Goal: Task Accomplishment & Management: Use online tool/utility

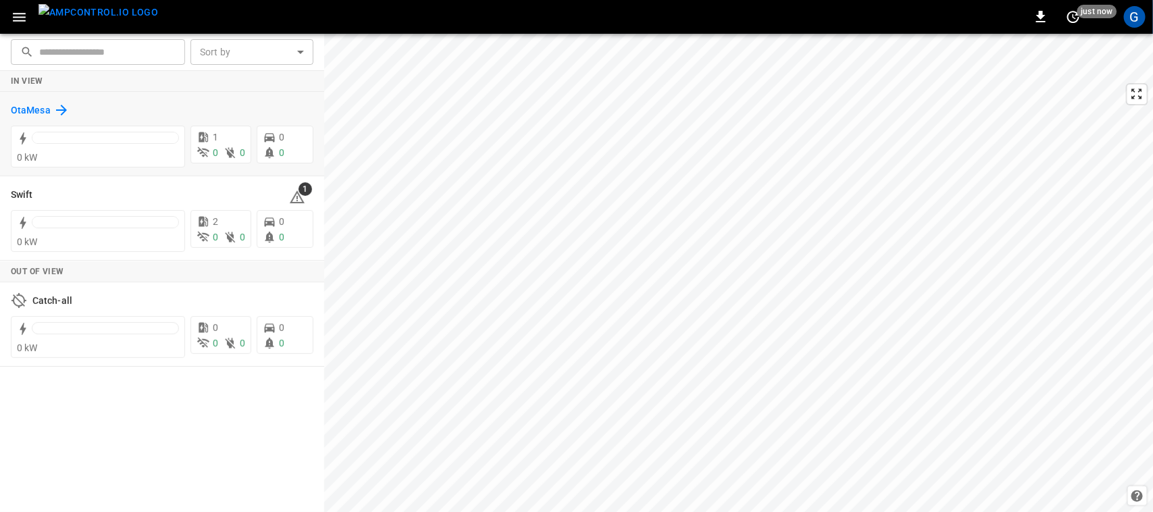
click at [16, 102] on div "OtaMesa" at bounding box center [40, 110] width 59 height 16
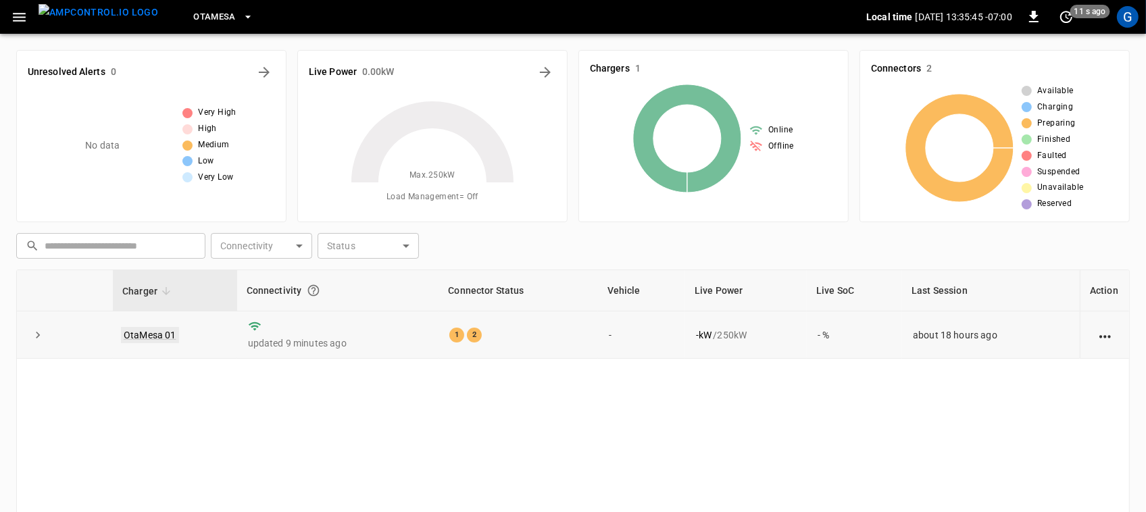
click at [136, 334] on link "OtaMesa 01" at bounding box center [150, 335] width 58 height 16
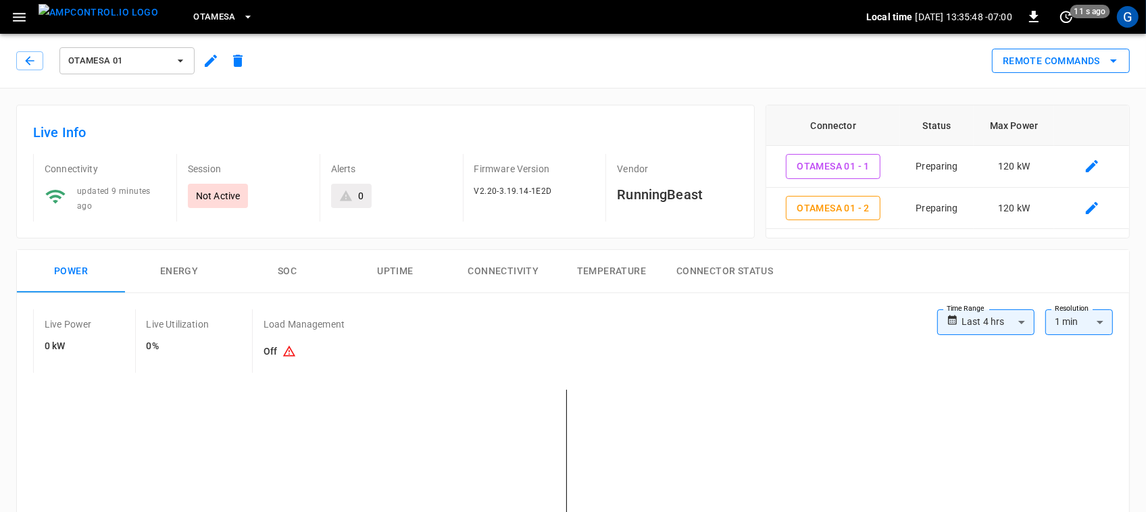
click at [1015, 70] on button "Remote Commands" at bounding box center [1061, 61] width 138 height 25
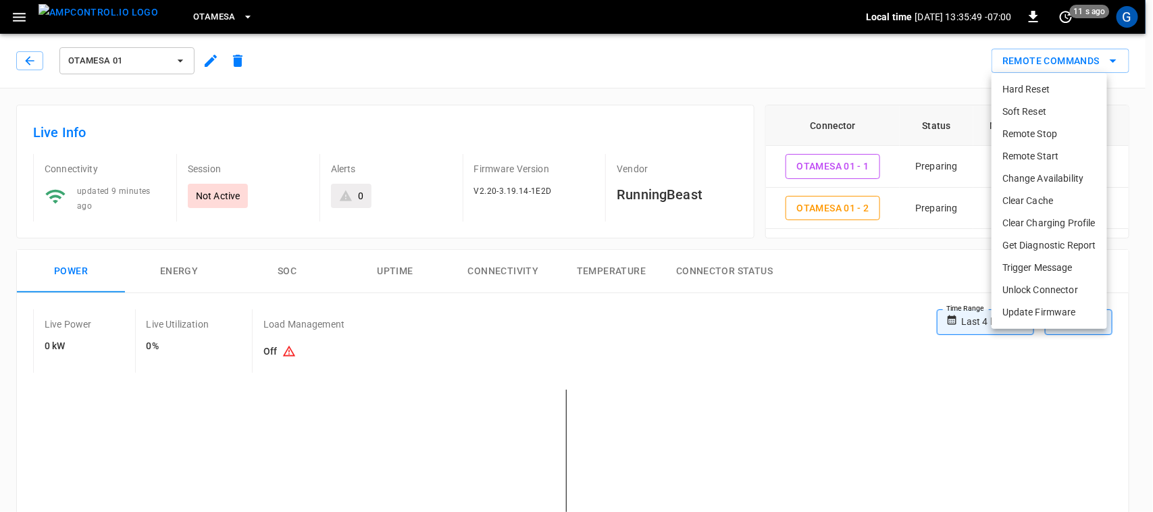
click at [1025, 146] on li "Remote Start" at bounding box center [1050, 156] width 116 height 22
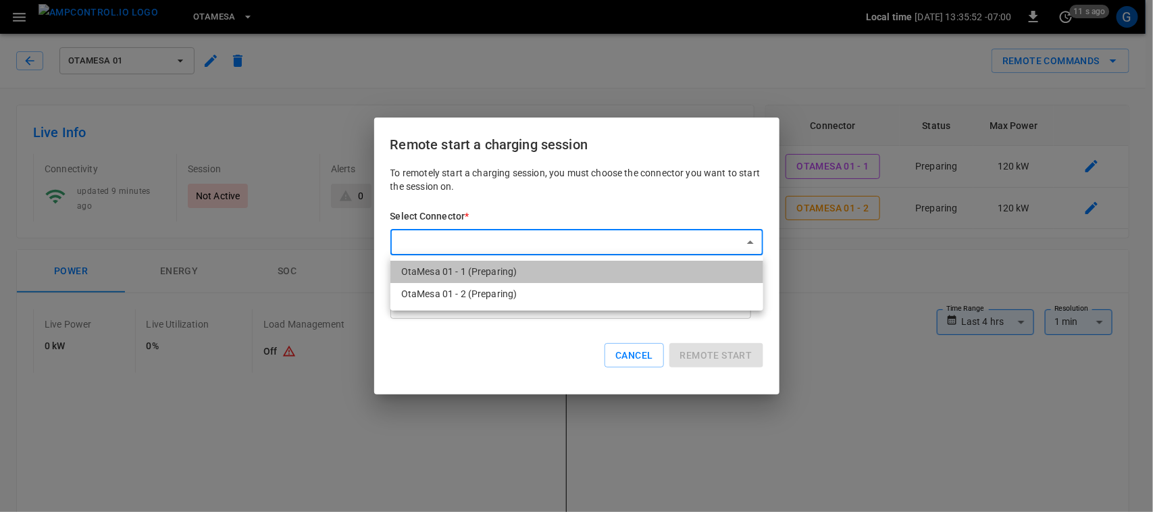
click at [638, 271] on li "OtaMesa 01 - 1 (Preparing)" at bounding box center [576, 272] width 373 height 22
type input "**********"
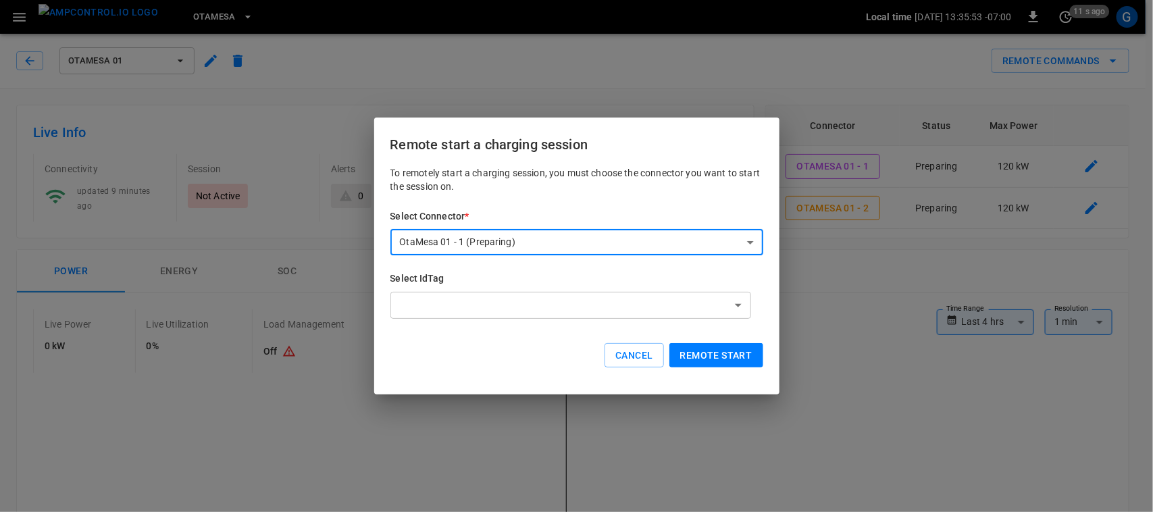
click at [711, 358] on button "Remote start" at bounding box center [716, 355] width 94 height 25
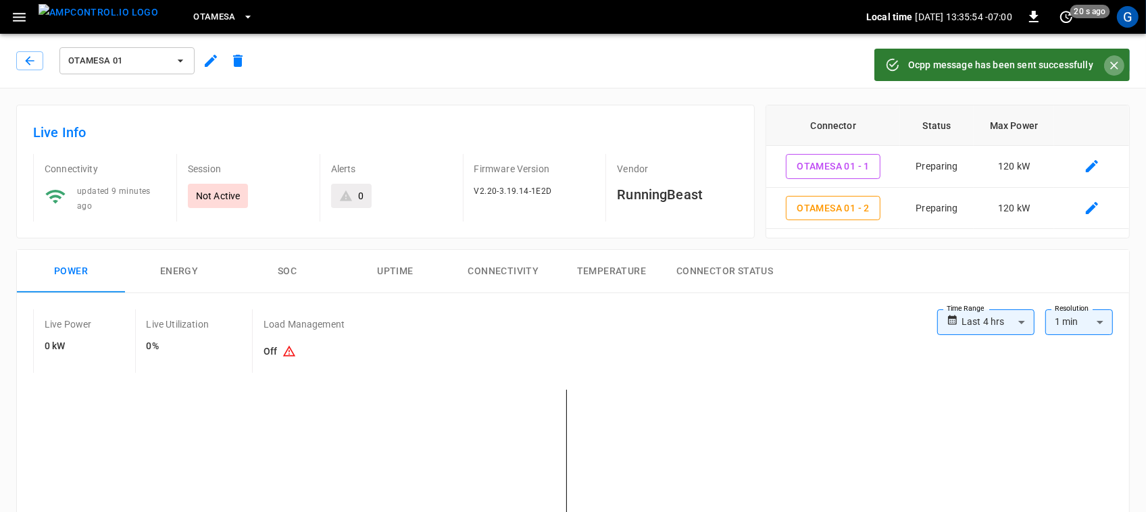
click at [1115, 66] on icon "Close" at bounding box center [1114, 65] width 8 height 8
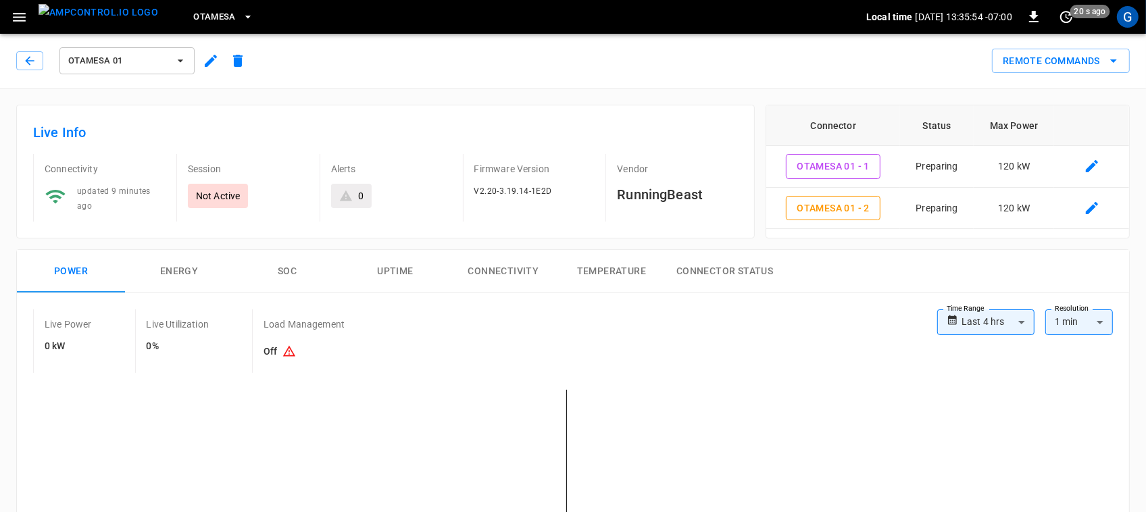
click at [1115, 66] on icon "remote commands options" at bounding box center [1113, 61] width 16 height 16
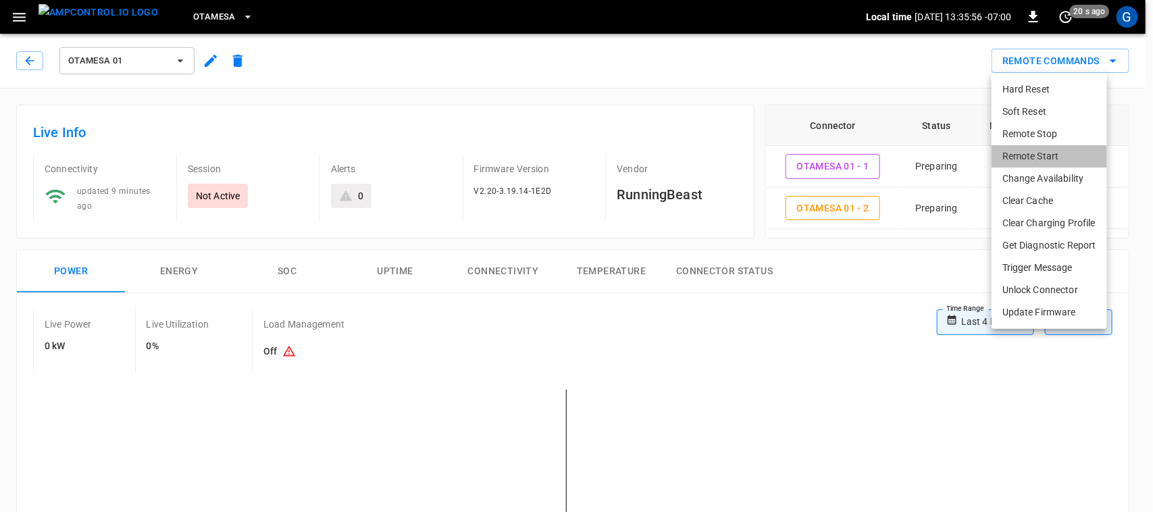
click at [1067, 153] on li "Remote Start" at bounding box center [1050, 156] width 116 height 22
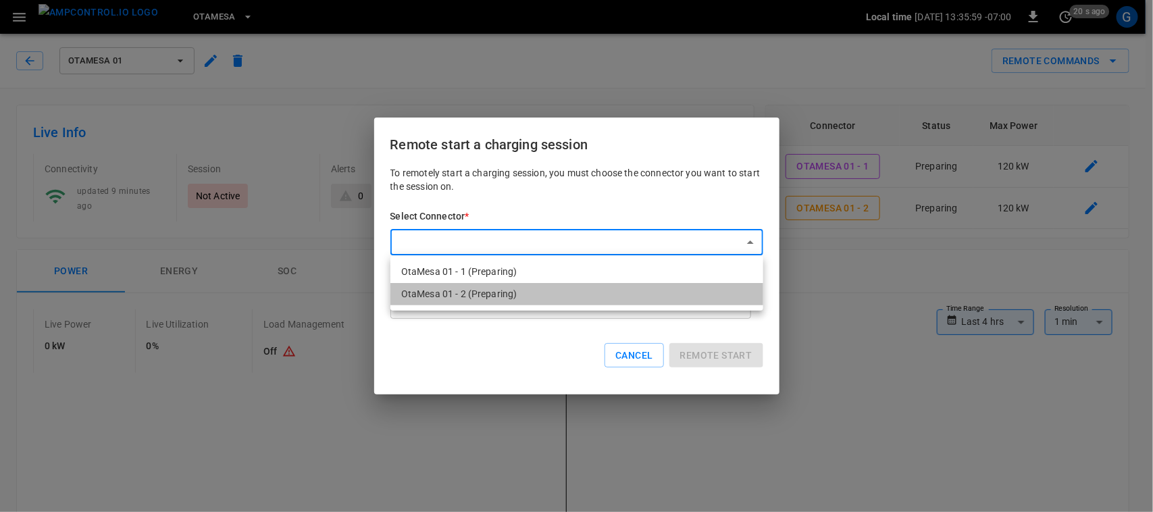
click at [663, 296] on li "OtaMesa 01 - 2 (Preparing)" at bounding box center [576, 294] width 373 height 22
type input "**********"
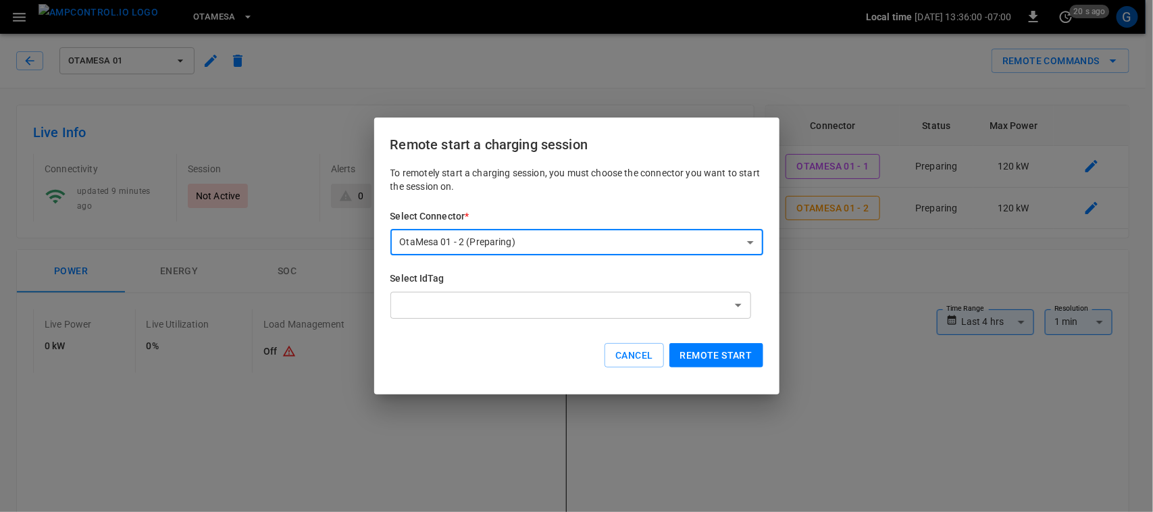
click at [700, 349] on button "Remote start" at bounding box center [716, 355] width 94 height 25
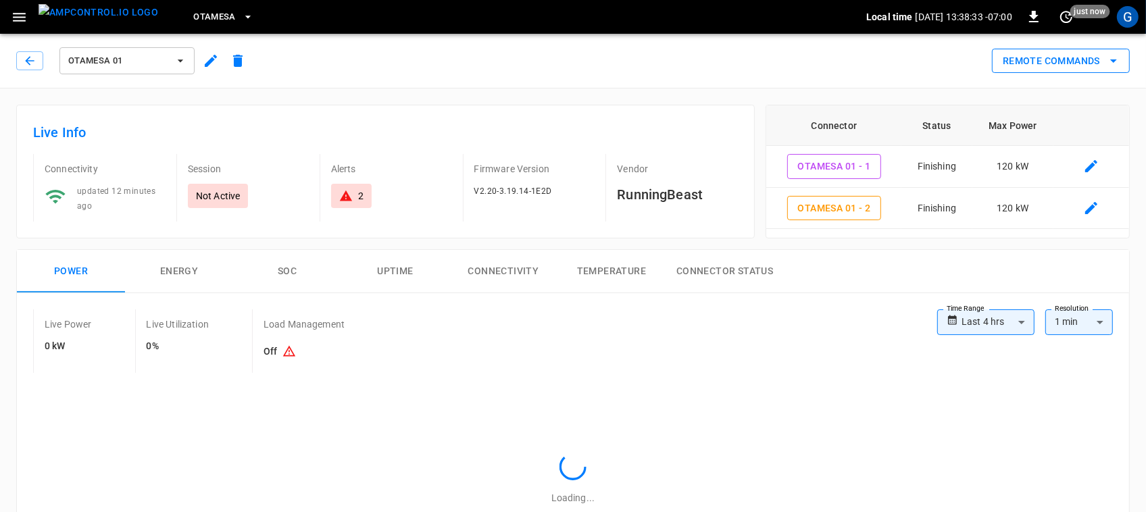
click at [992, 63] on button "Remote Commands" at bounding box center [1061, 61] width 138 height 25
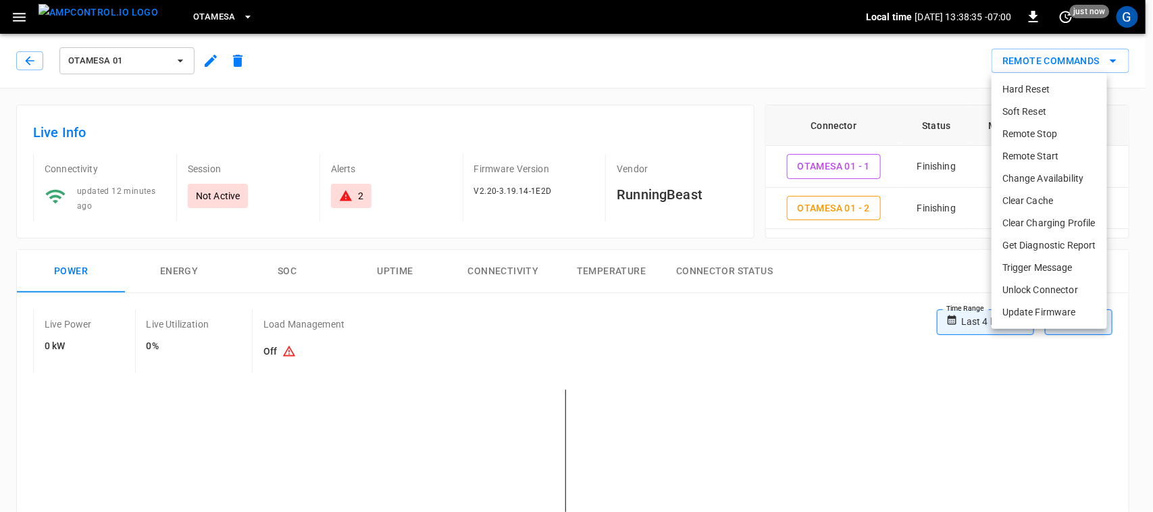
click at [1027, 157] on li "Remote Start" at bounding box center [1050, 156] width 116 height 22
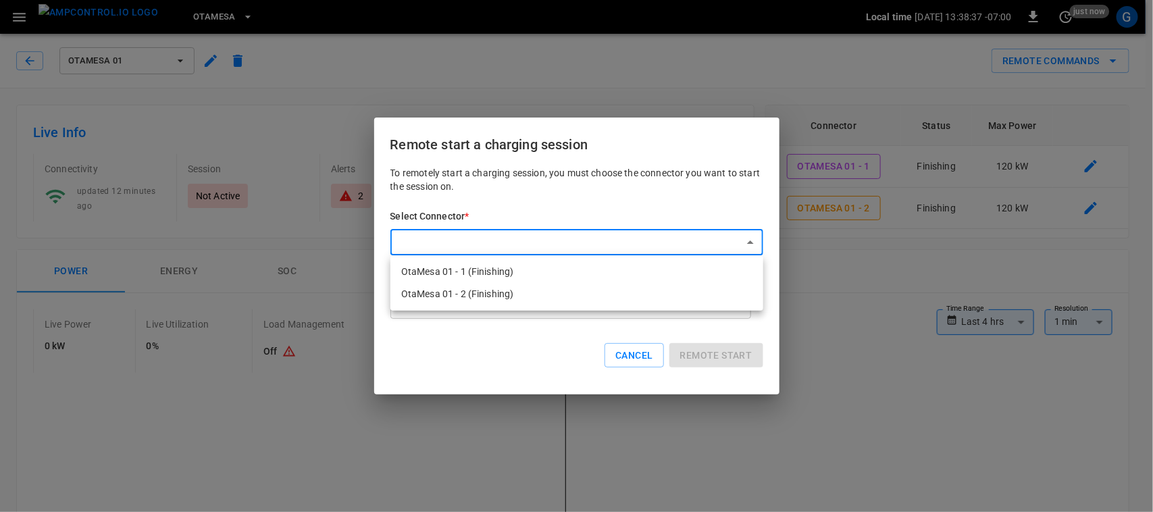
click at [601, 336] on div at bounding box center [576, 256] width 1153 height 512
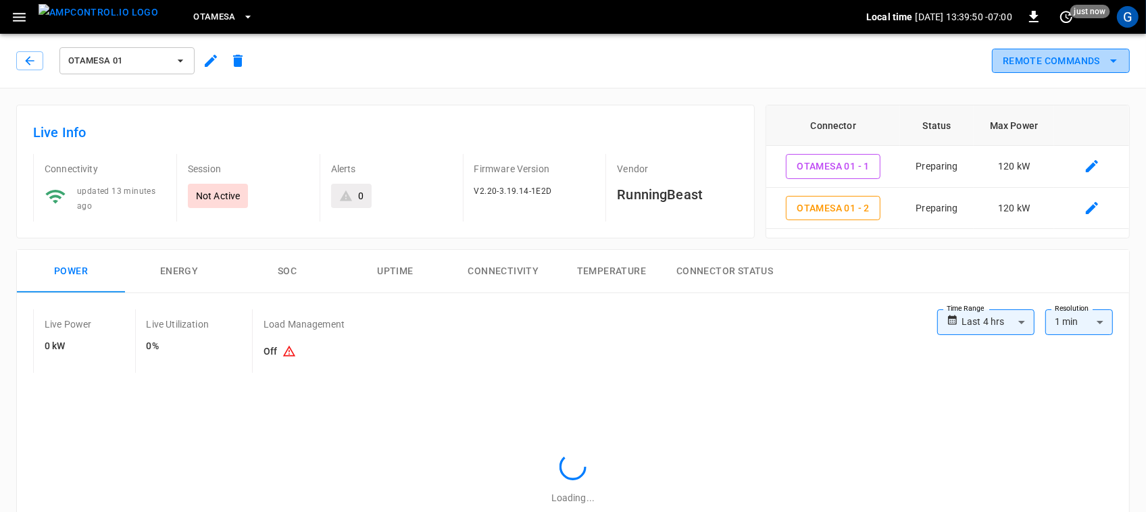
click at [1072, 51] on button "Remote Commands" at bounding box center [1061, 61] width 138 height 25
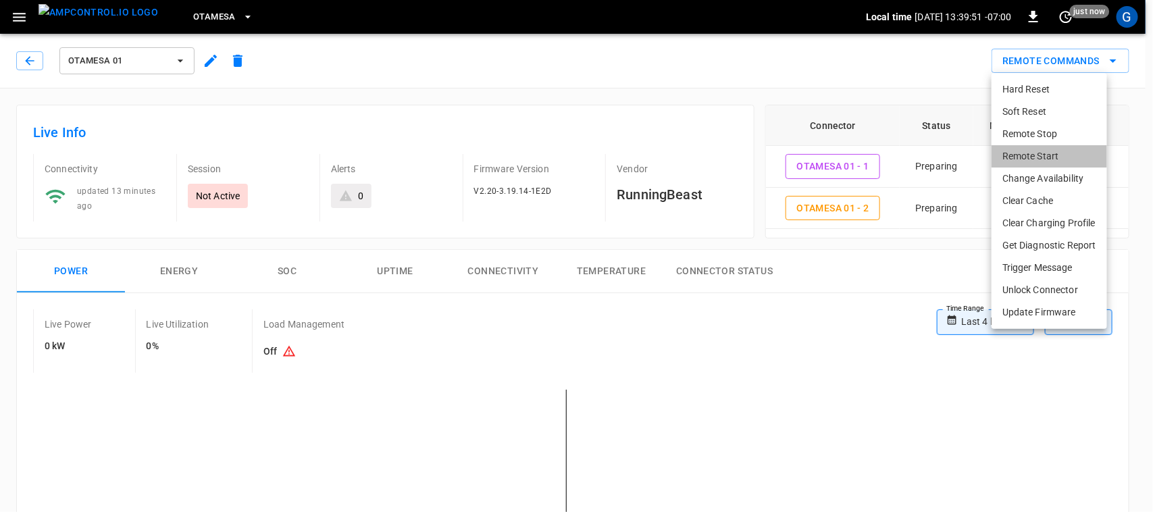
click at [1041, 151] on li "Remote Start" at bounding box center [1050, 156] width 116 height 22
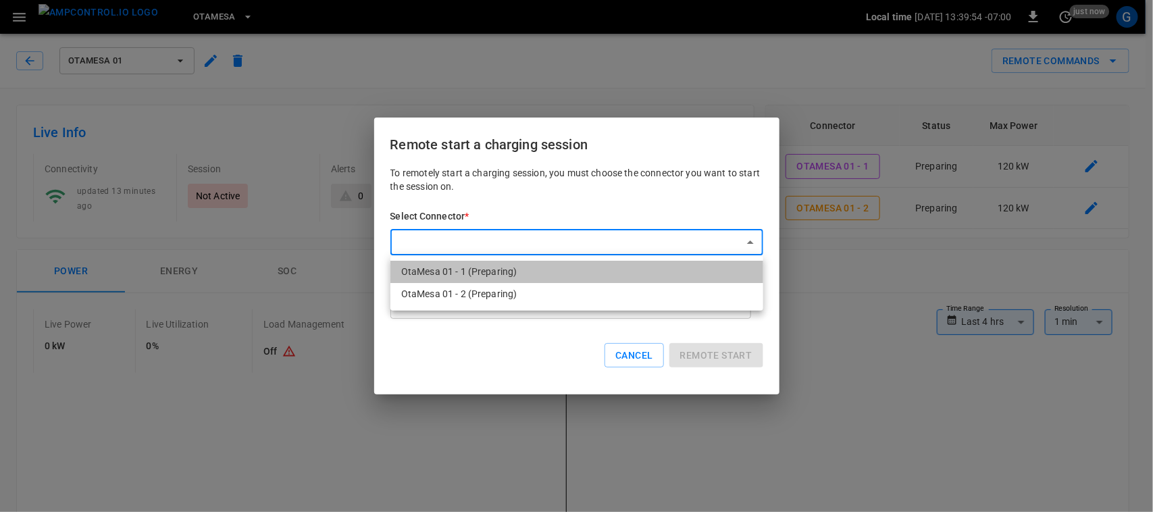
click at [532, 265] on li "OtaMesa 01 - 1 (Preparing)" at bounding box center [576, 272] width 373 height 22
type input "**********"
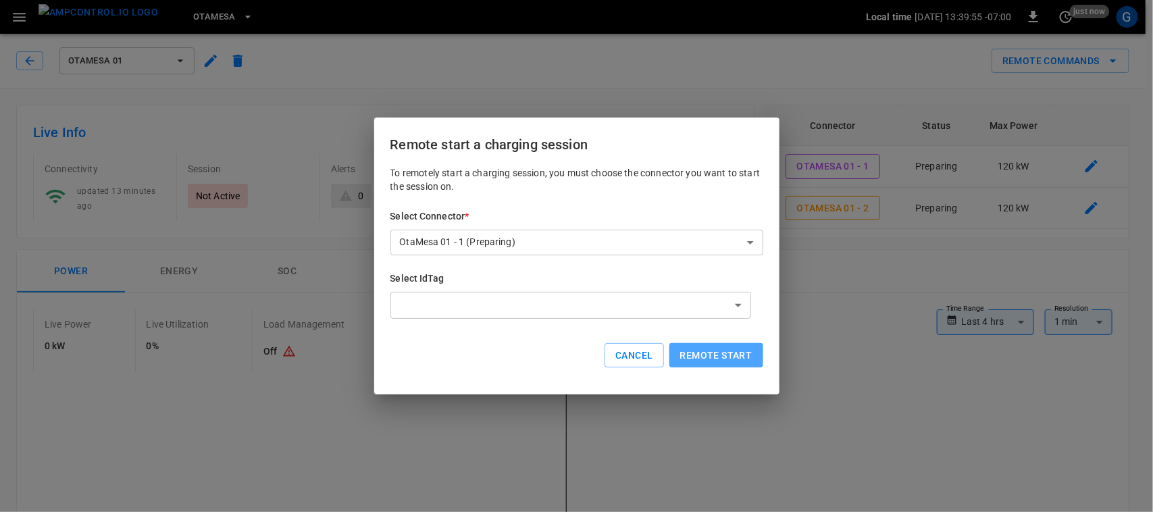
click at [693, 357] on button "Remote start" at bounding box center [716, 355] width 94 height 25
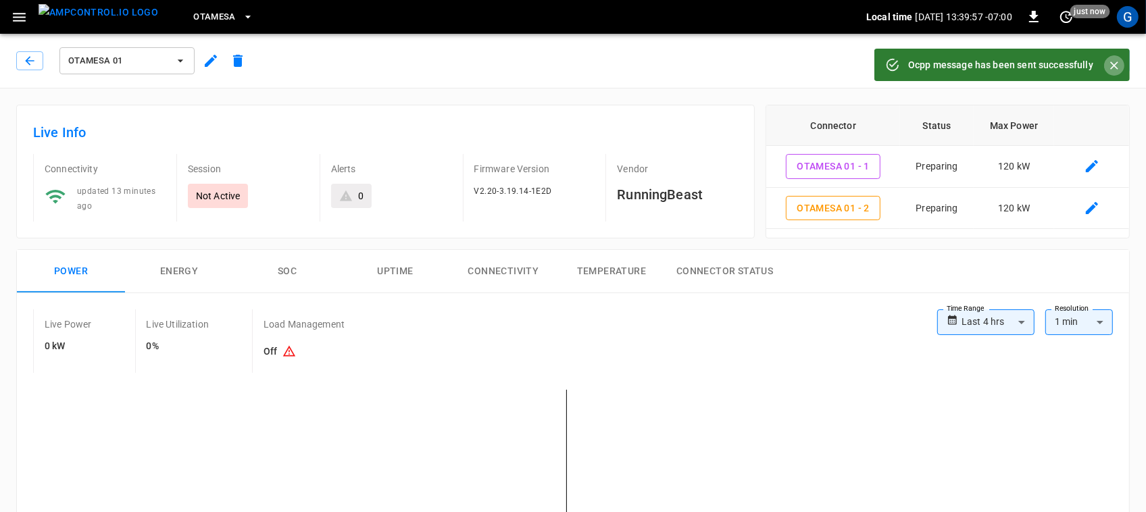
click at [1116, 59] on icon "Close" at bounding box center [1114, 66] width 14 height 14
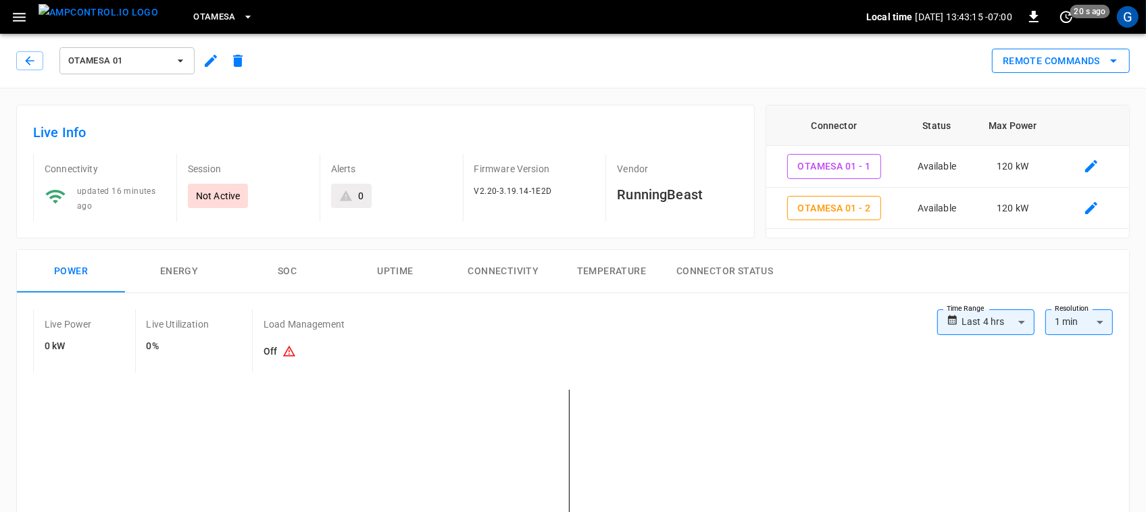
click at [1119, 62] on icon "remote commands options" at bounding box center [1113, 61] width 16 height 16
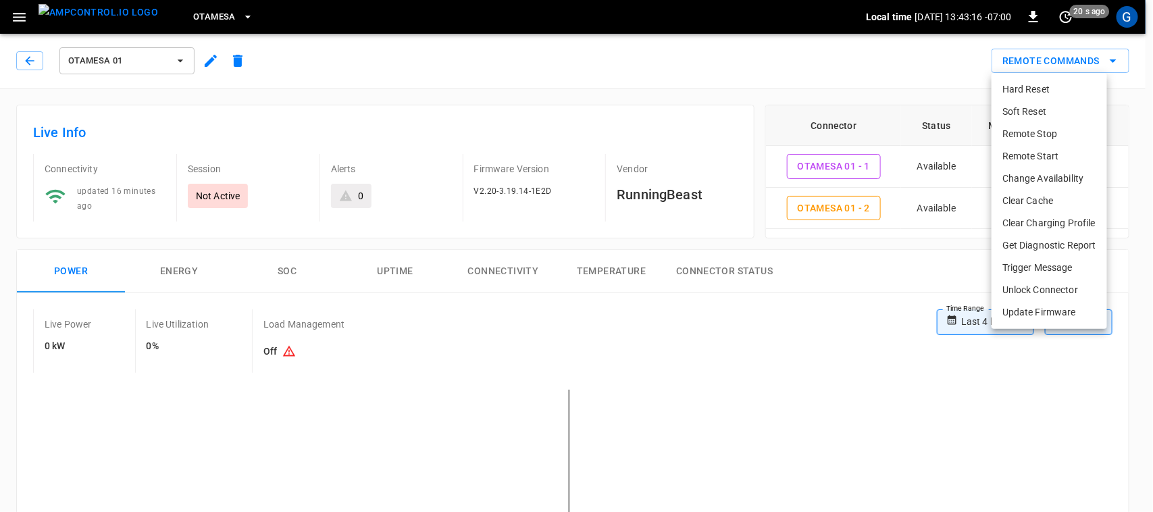
click at [791, 95] on div at bounding box center [576, 256] width 1153 height 512
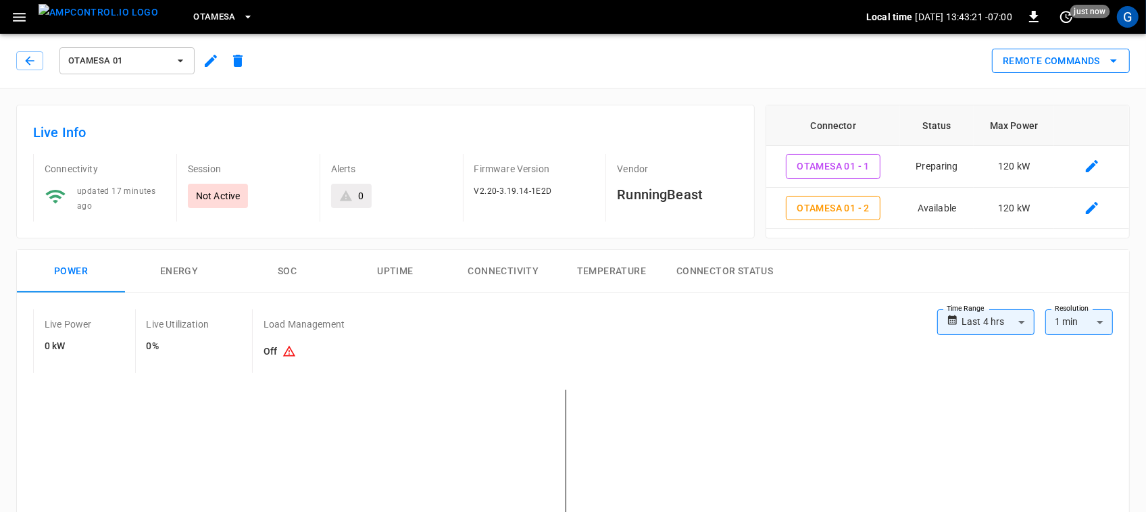
click at [1103, 66] on button "Remote Commands" at bounding box center [1061, 61] width 138 height 25
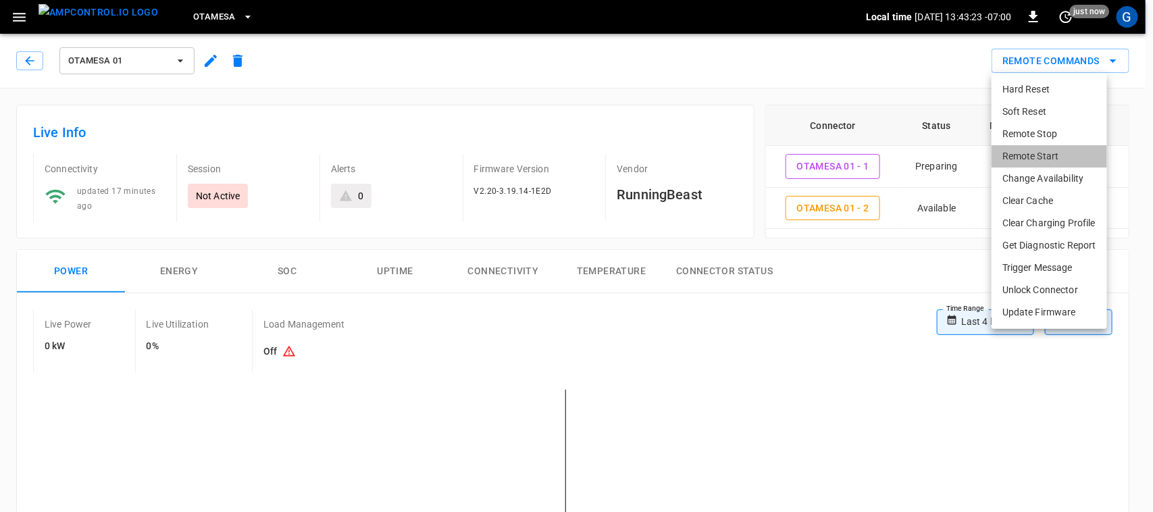
click at [1069, 156] on li "Remote Start" at bounding box center [1050, 156] width 116 height 22
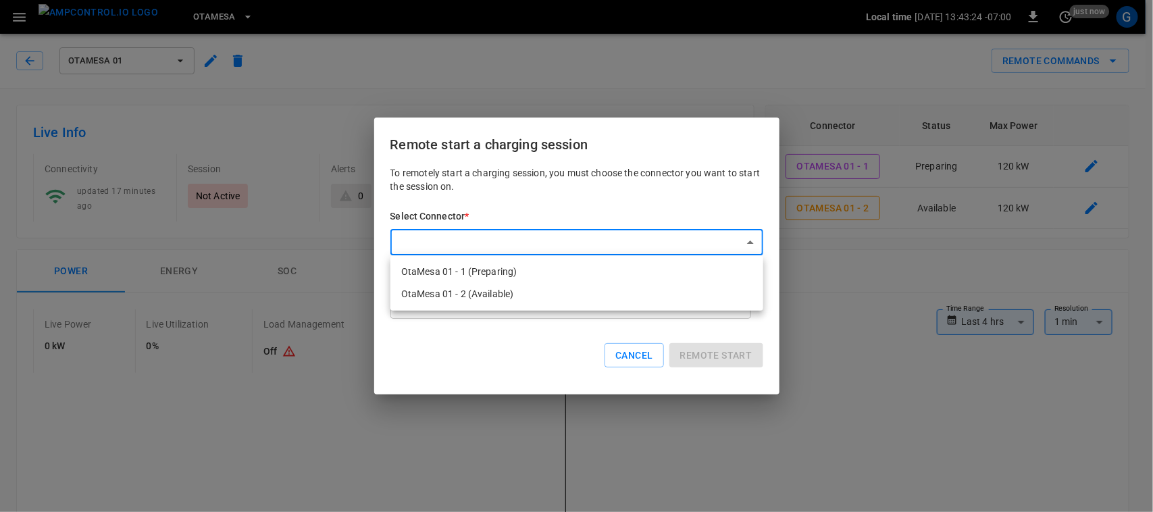
click at [646, 262] on li "OtaMesa 01 - 1 (Preparing)" at bounding box center [576, 272] width 373 height 22
type input "**********"
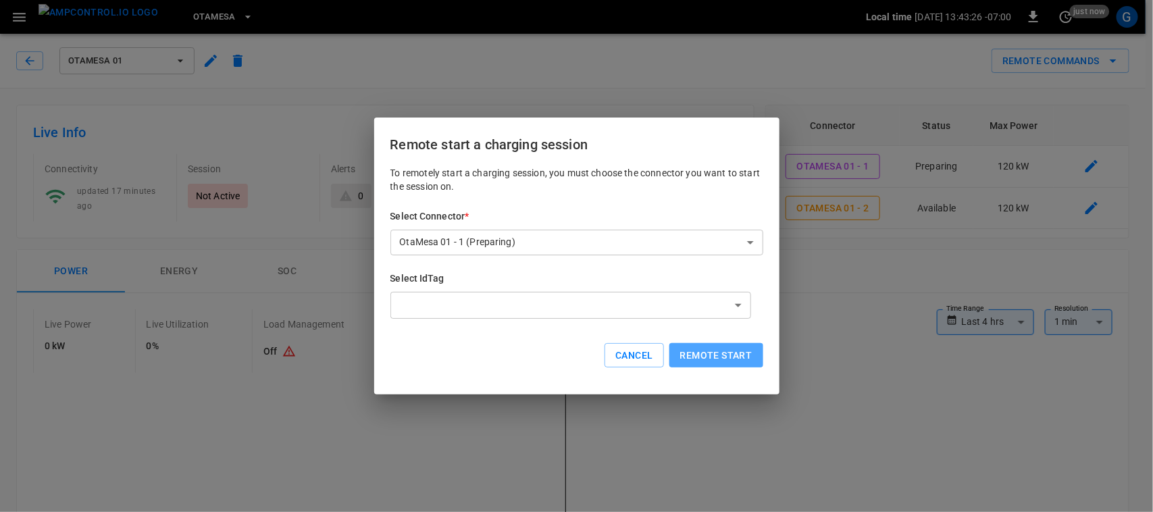
click at [710, 353] on button "Remote start" at bounding box center [716, 355] width 94 height 25
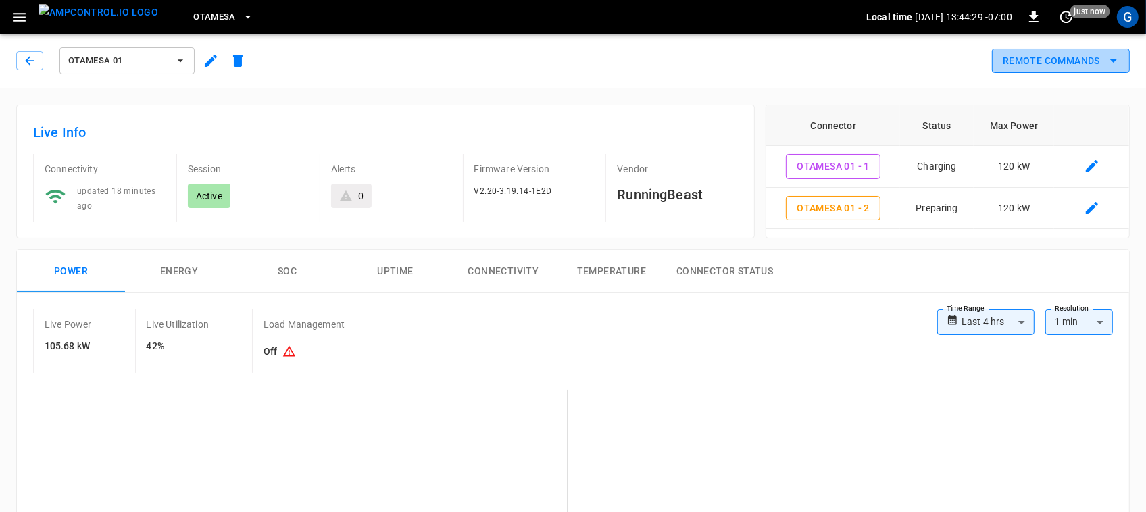
click at [1086, 69] on button "Remote Commands" at bounding box center [1061, 61] width 138 height 25
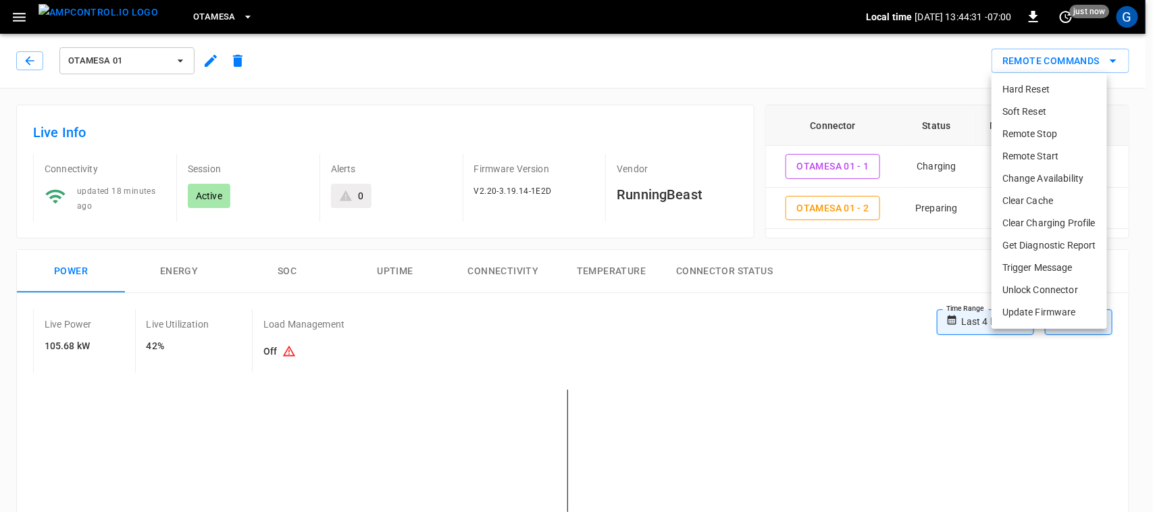
click at [1058, 143] on li "Remote Stop" at bounding box center [1050, 134] width 116 height 22
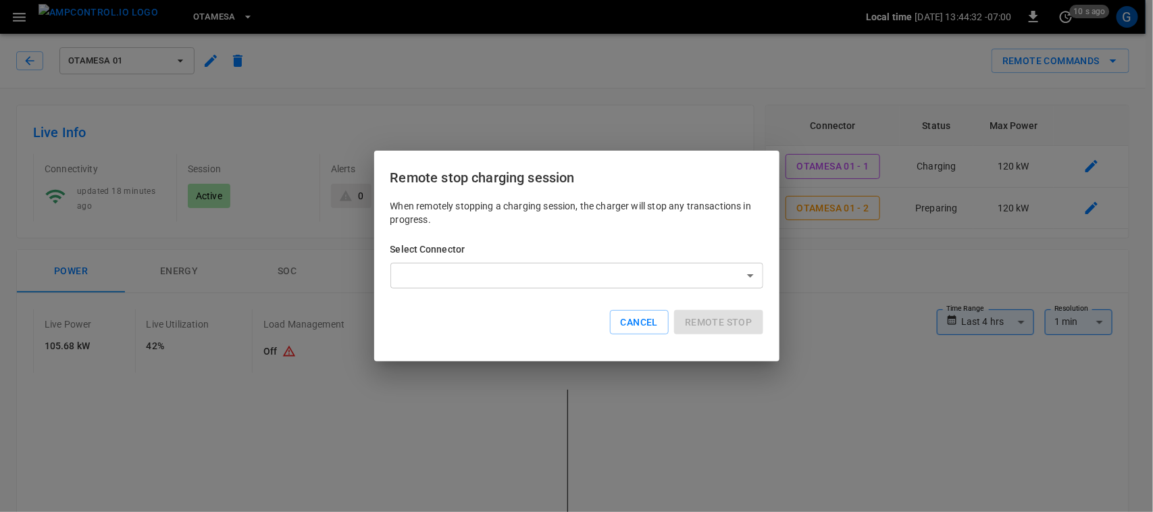
click at [794, 252] on div "Remote stop charging session When remotely stopping a charging session, the cha…" at bounding box center [576, 256] width 1153 height 512
drag, startPoint x: 599, startPoint y: 330, endPoint x: 625, endPoint y: 325, distance: 26.8
click at [625, 325] on div "Cancel Remote stop" at bounding box center [574, 320] width 378 height 30
drag, startPoint x: 625, startPoint y: 325, endPoint x: 988, endPoint y: 130, distance: 411.6
click at [988, 130] on div "Remote stop charging session When remotely stopping a charging session, the cha…" at bounding box center [576, 256] width 1153 height 512
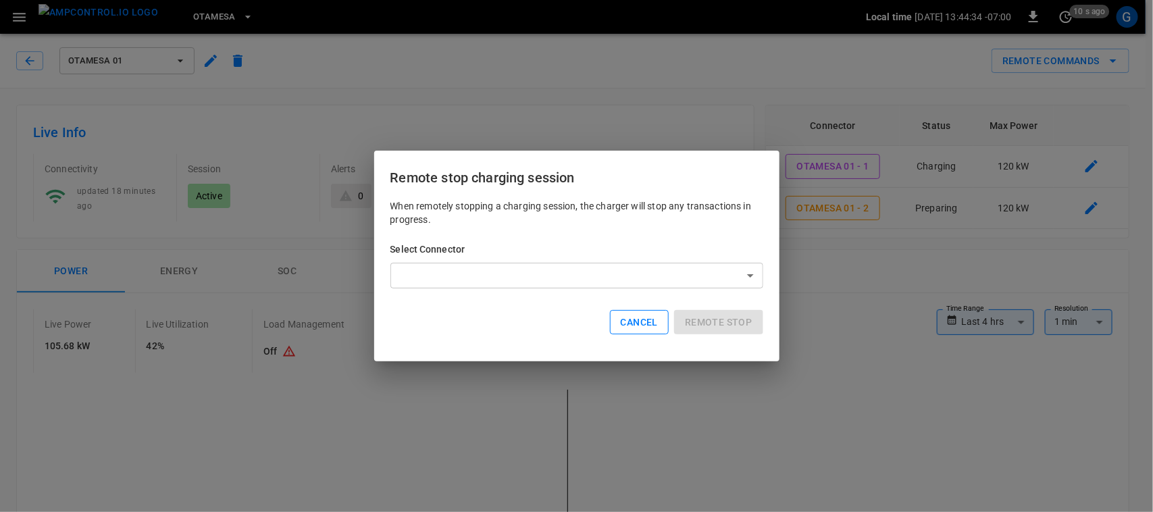
click at [643, 319] on button "Cancel" at bounding box center [639, 322] width 59 height 25
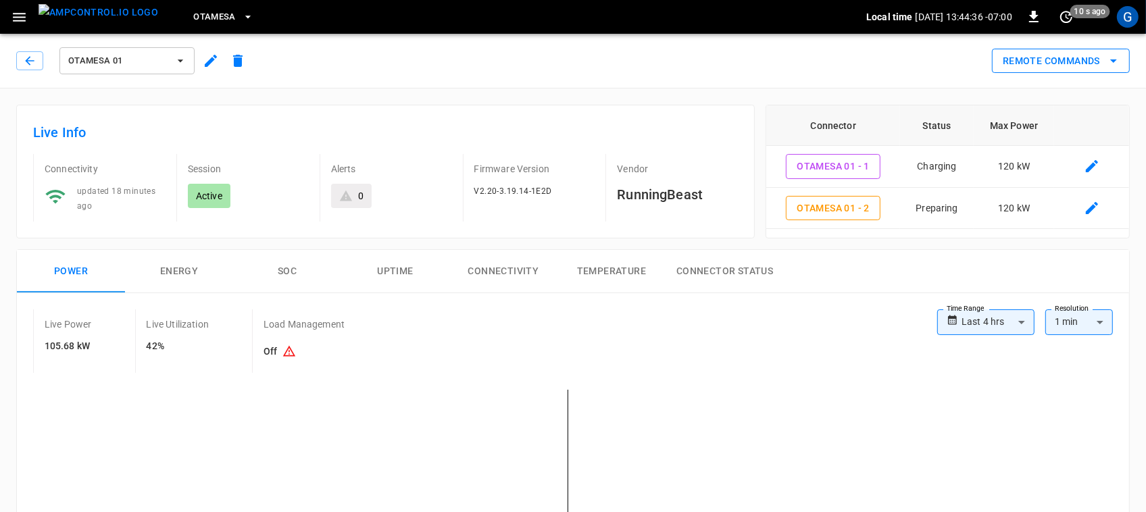
click at [1091, 51] on button "Remote Commands" at bounding box center [1061, 61] width 138 height 25
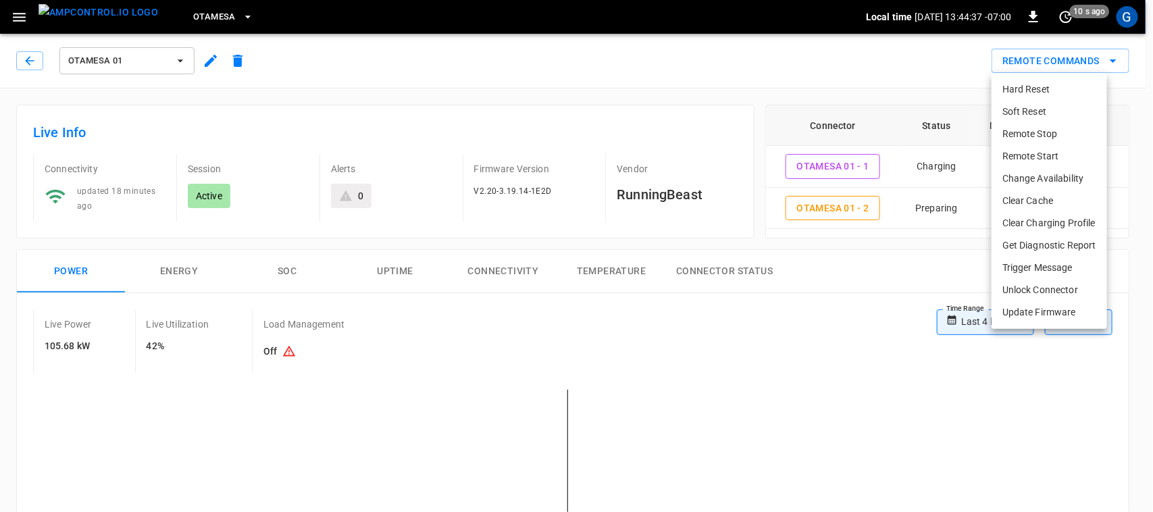
click at [1019, 159] on li "Remote Start" at bounding box center [1050, 156] width 116 height 22
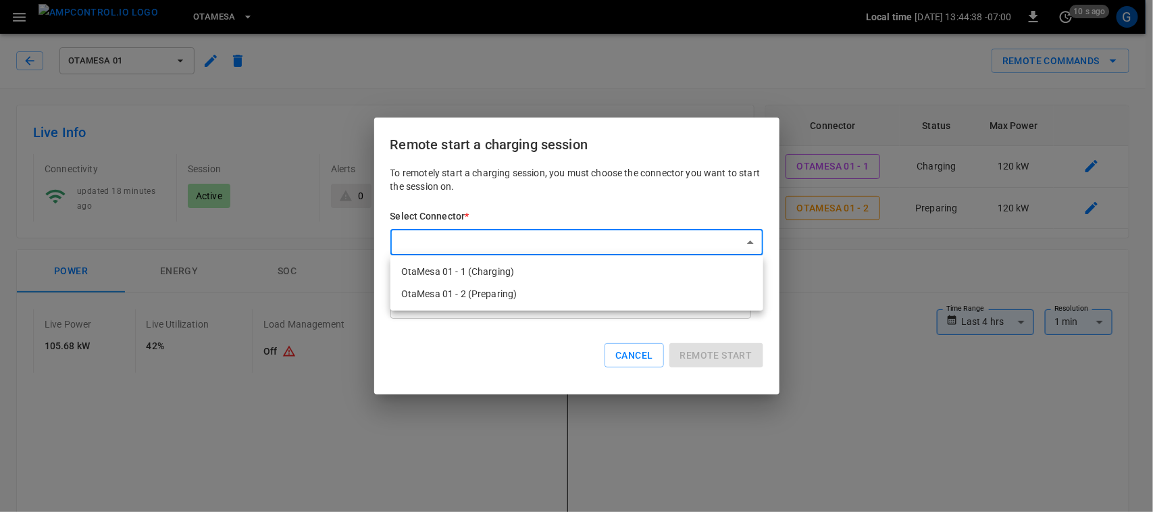
click at [640, 292] on li "OtaMesa 01 - 2 (Preparing)" at bounding box center [576, 294] width 373 height 22
type input "**********"
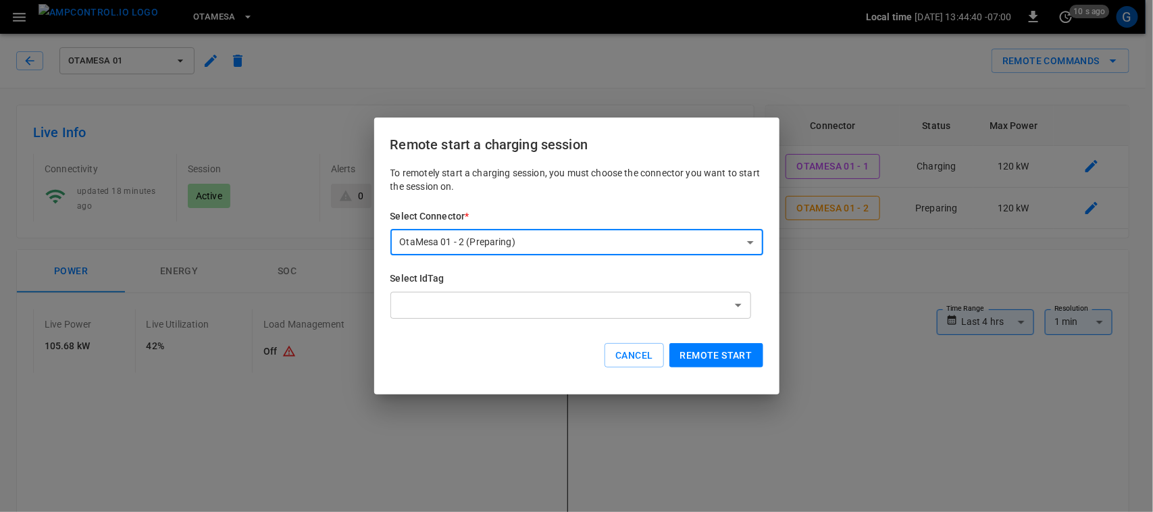
click at [707, 346] on button "Remote start" at bounding box center [716, 355] width 94 height 25
